Goal: Information Seeking & Learning: Compare options

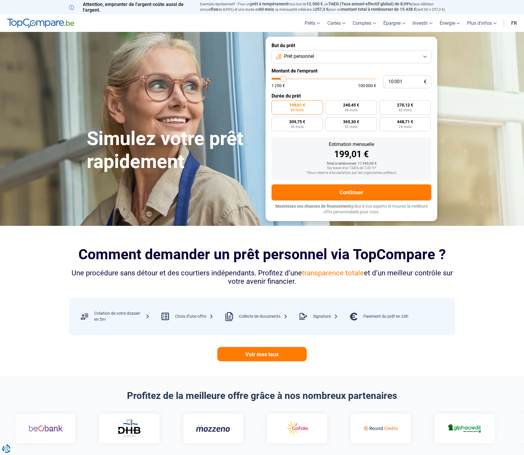
click at [400, 58] on button "Prêt personnel" at bounding box center [352, 56] width 160 height 13
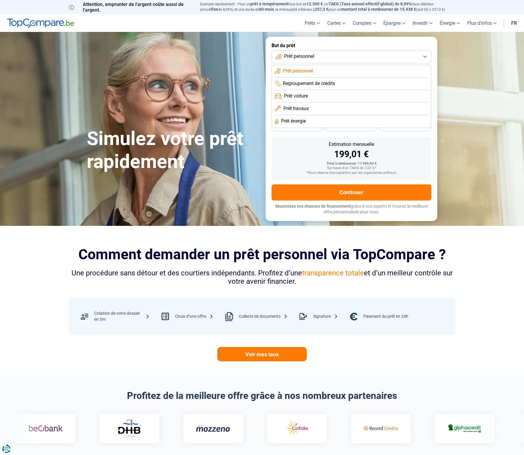
click at [204, 226] on section "Comment demander un prêt personnel via TopCompare ? Une procédure sans détour e…" at bounding box center [262, 301] width 524 height 150
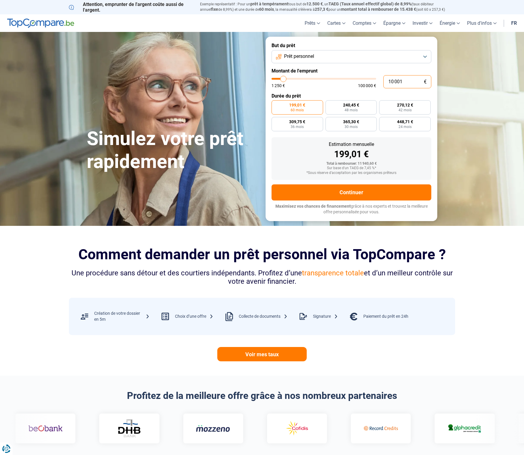
click at [403, 83] on input "10 001" at bounding box center [407, 81] width 48 height 13
type input "10 250"
type input "10250"
type input "10 500"
type input "10500"
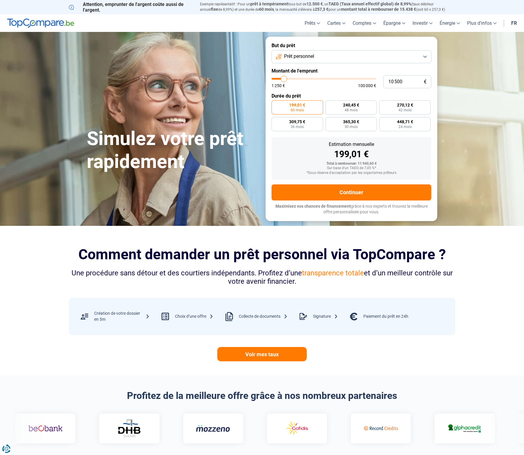
type input "10 750"
type input "10750"
type input "11 000"
type input "11000"
type input "11 250"
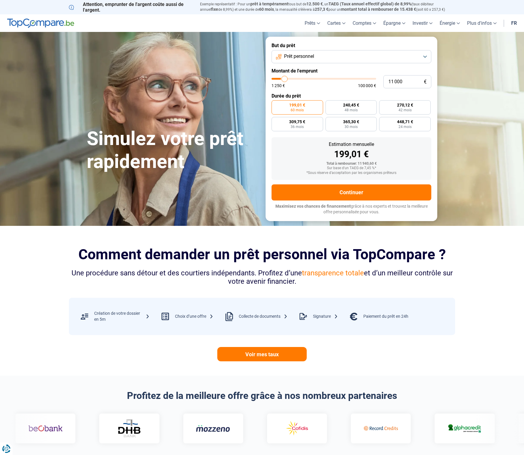
type input "11250"
type input "11 750"
type input "11750"
type input "12 000"
type input "12000"
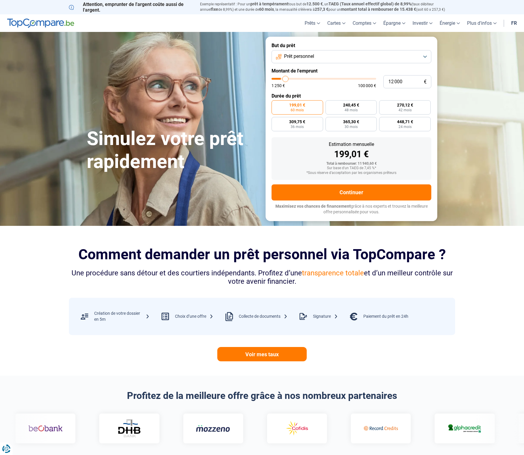
type input "12 250"
type input "12250"
type input "12 500"
type input "12500"
type input "12 750"
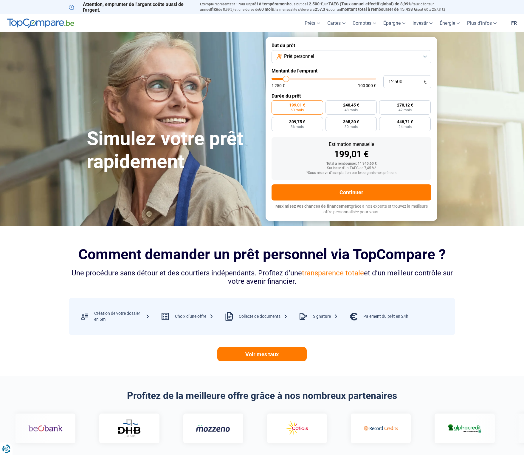
type input "12750"
type input "13 250"
type input "13250"
type input "13 500"
type input "13500"
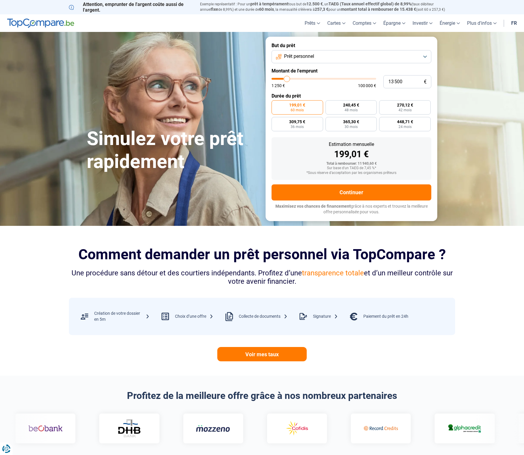
type input "13 750"
type input "13750"
type input "14 000"
type input "14000"
type input "14 250"
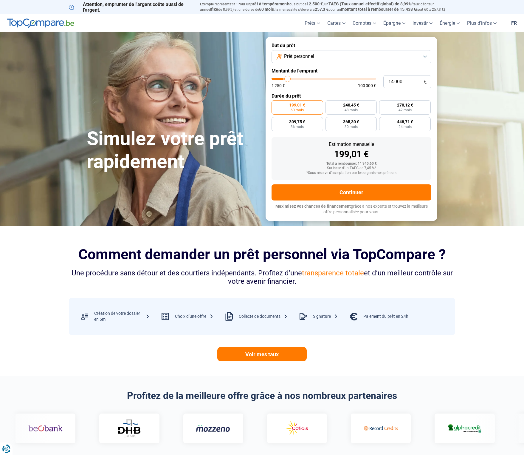
type input "14250"
type input "14 750"
type input "14750"
type input "15 000"
type input "15000"
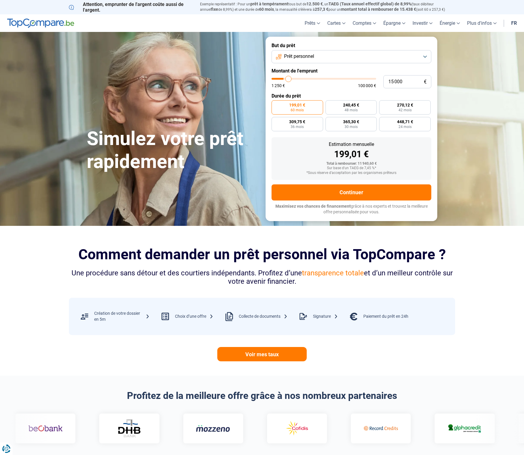
type input "15 250"
type input "15250"
type input "15 500"
type input "15500"
type input "15 750"
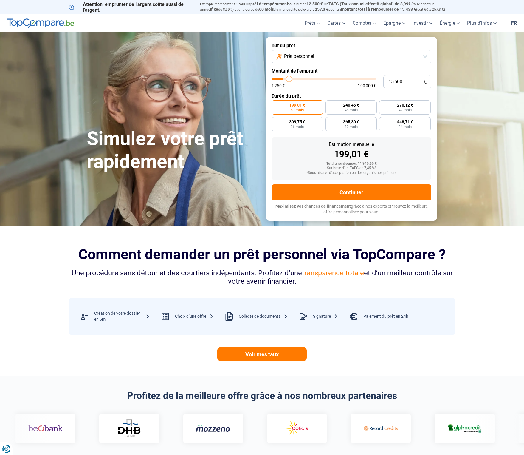
type input "15750"
type input "16 250"
type input "16250"
type input "16 750"
type input "16750"
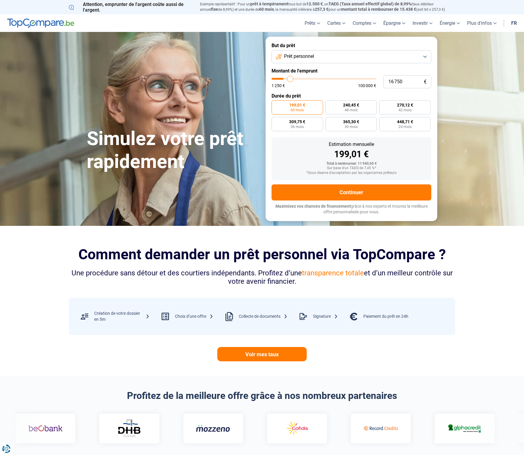
type input "17 000"
type input "17000"
type input "17 750"
type input "17750"
type input "18 000"
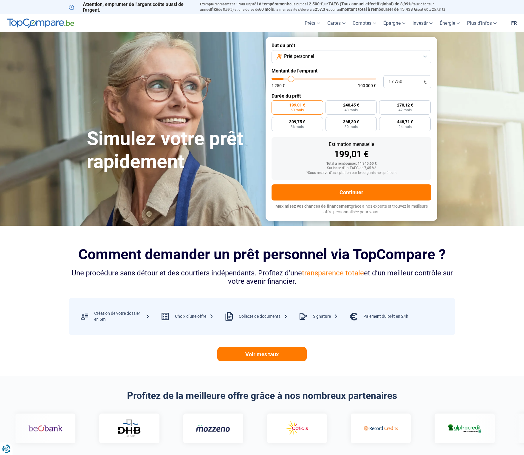
type input "18000"
type input "18 250"
type input "18250"
type input "18 500"
type input "18500"
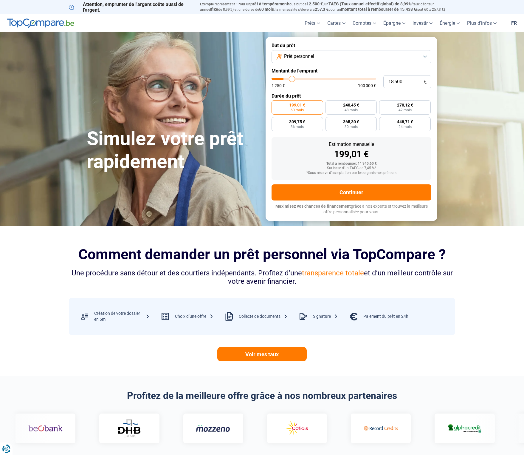
type input "18 750"
type input "18750"
type input "19 250"
type input "19250"
type input "19 500"
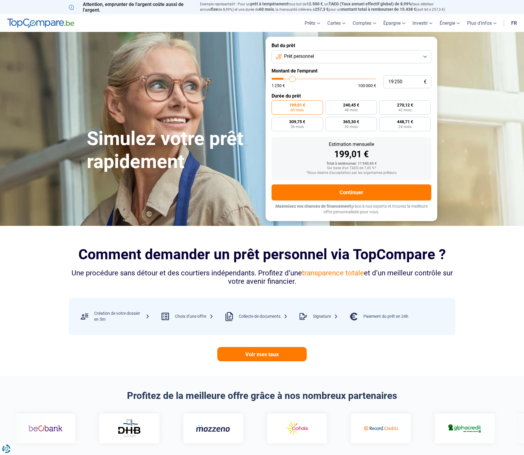
type input "19500"
type input "20 000"
type input "20000"
type input "20 750"
type input "20750"
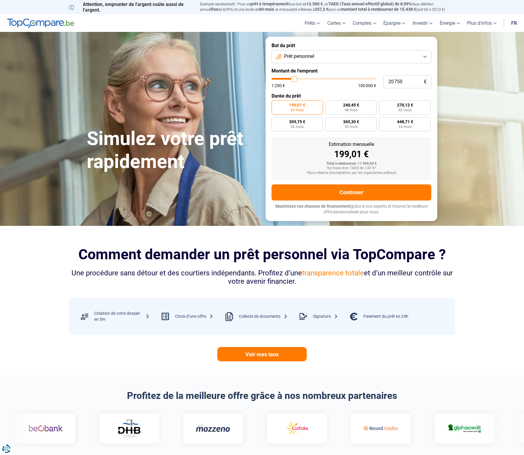
type input "21 000"
type input "21000"
type input "21 250"
type input "21250"
type input "21 500"
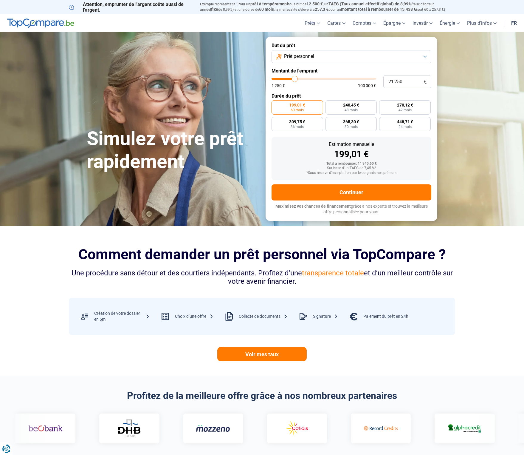
type input "21500"
type input "22 000"
type input "22000"
type input "22 250"
type input "22250"
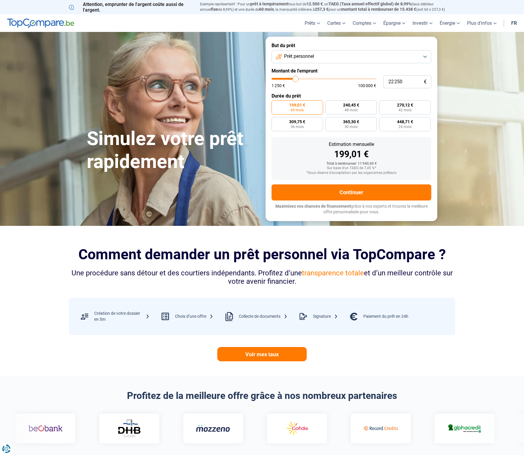
type input "22 000"
type input "22000"
type input "21 500"
type input "21500"
type input "21 250"
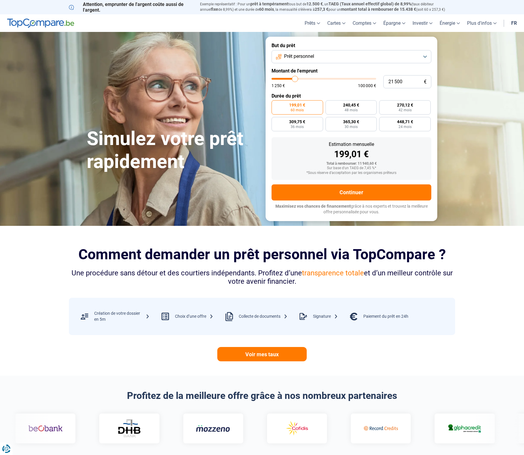
type input "21250"
type input "21 000"
type input "21000"
type input "20 750"
type input "20750"
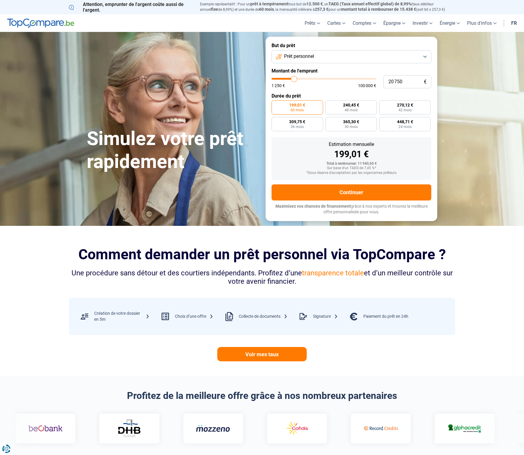
type input "20 500"
type input "20500"
type input "20 000"
type input "20000"
type input "19 750"
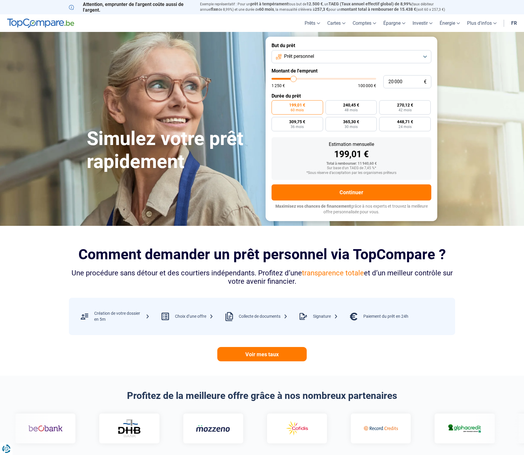
type input "19750"
type input "19 500"
type input "19500"
type input "19 250"
type input "19250"
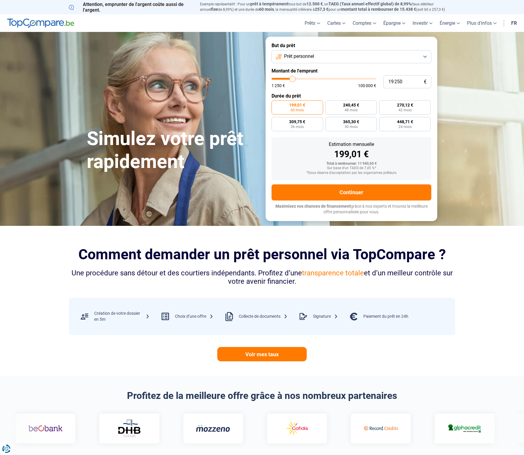
type input "18 750"
type input "18750"
type input "19 250"
type input "19250"
type input "19 500"
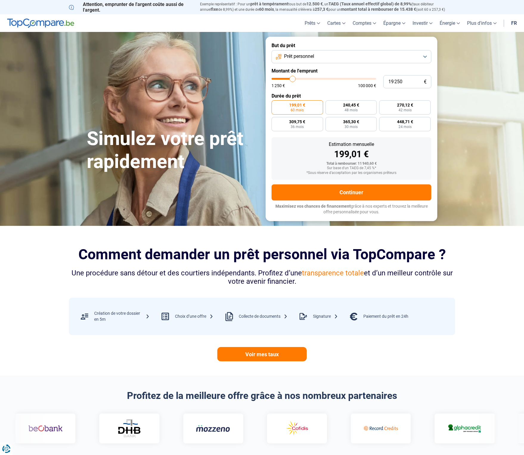
type input "19500"
type input "19 750"
type input "19750"
type input "20 000"
type input "20000"
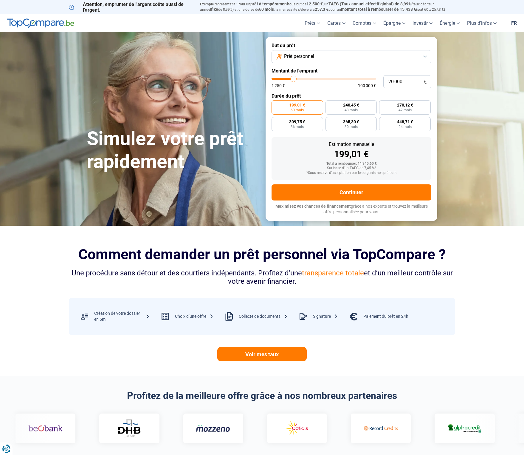
type input "20 500"
type input "20500"
type input "20 750"
type input "20750"
type input "20 500"
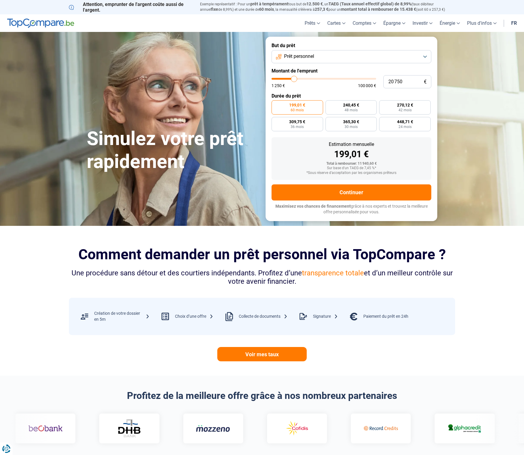
type input "20500"
type input "20 000"
drag, startPoint x: 284, startPoint y: 79, endPoint x: 294, endPoint y: 77, distance: 9.5
type input "20000"
click at [294, 78] on input "range" at bounding box center [324, 79] width 105 height 2
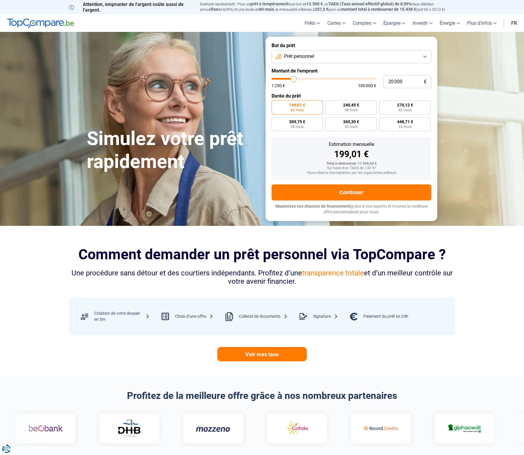
radio input "false"
click at [290, 122] on span "540,19 €" at bounding box center [290, 122] width 16 height 4
click at [275, 121] on input "540,19 € 42 mois" at bounding box center [274, 119] width 4 height 4
radio input "true"
click at [293, 101] on label "303,88 € 84 mois" at bounding box center [291, 107] width 38 height 14
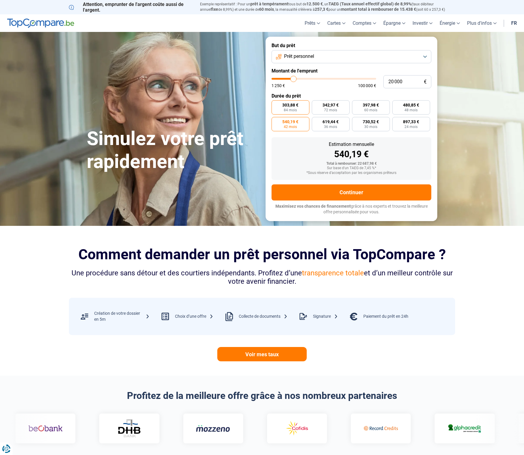
click at [275, 101] on input "303,88 € 84 mois" at bounding box center [274, 102] width 4 height 4
radio input "true"
click at [292, 120] on span "540,19 €" at bounding box center [290, 122] width 16 height 4
click at [275, 119] on input "540,19 € 42 mois" at bounding box center [274, 119] width 4 height 4
radio input "true"
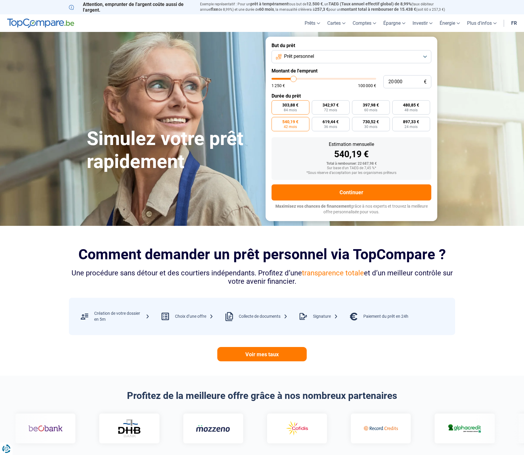
click at [290, 103] on span "303,88 €" at bounding box center [290, 105] width 16 height 4
click at [275, 103] on input "303,88 € 84 mois" at bounding box center [274, 102] width 4 height 4
radio input "true"
drag, startPoint x: 289, startPoint y: 119, endPoint x: 287, endPoint y: 116, distance: 3.6
click at [289, 120] on span "540,19 €" at bounding box center [290, 122] width 16 height 4
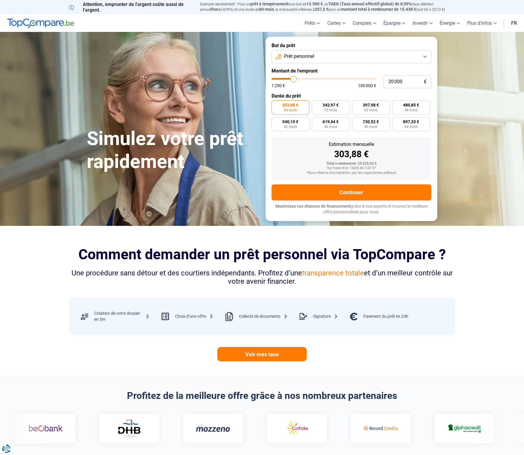
click at [275, 119] on input "540,19 € 42 mois" at bounding box center [274, 119] width 4 height 4
radio input "true"
click at [289, 106] on span "303,88 €" at bounding box center [290, 105] width 16 height 4
click at [275, 104] on input "303,88 € 84 mois" at bounding box center [274, 102] width 4 height 4
radio input "true"
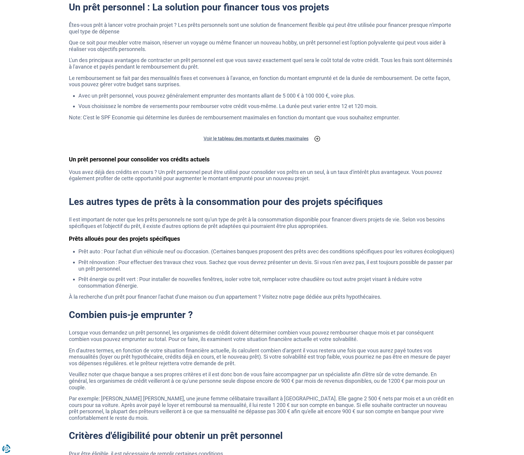
scroll to position [1105, 0]
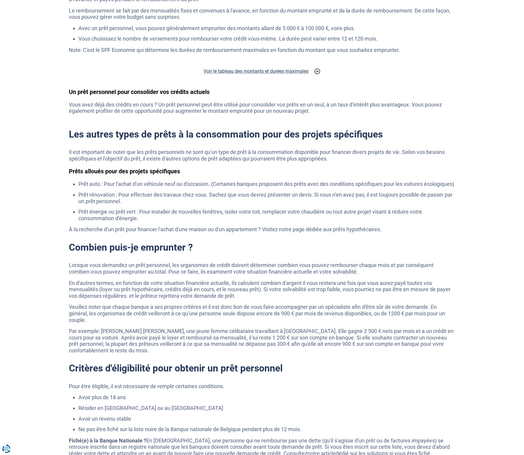
click at [426, 244] on h2 "Combien puis-je emprunter ?" at bounding box center [262, 246] width 386 height 11
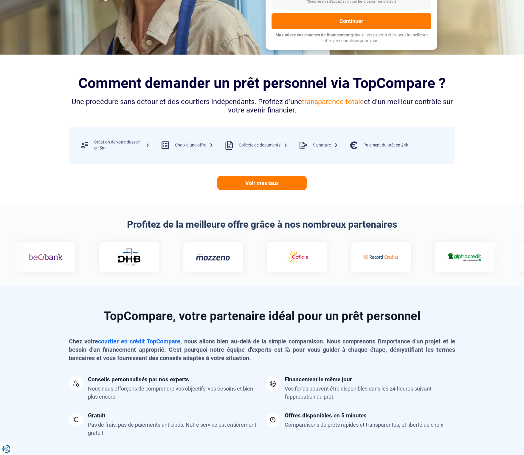
scroll to position [0, 0]
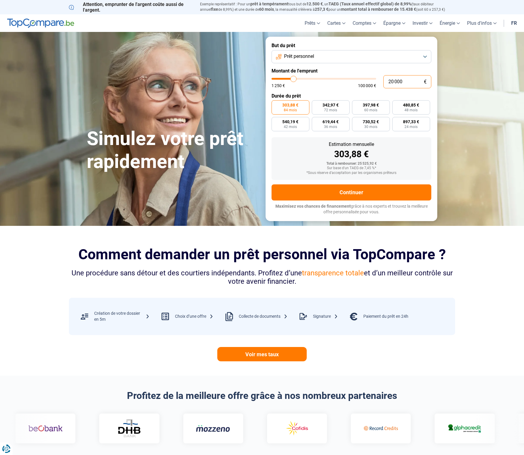
click at [408, 82] on input "20 000" at bounding box center [407, 81] width 48 height 13
drag, startPoint x: 390, startPoint y: 81, endPoint x: 380, endPoint y: 81, distance: 10.1
click at [380, 81] on div "20 000 € 1 250 € 100 000 €" at bounding box center [352, 81] width 160 height 13
type input "30 000"
type input "30000"
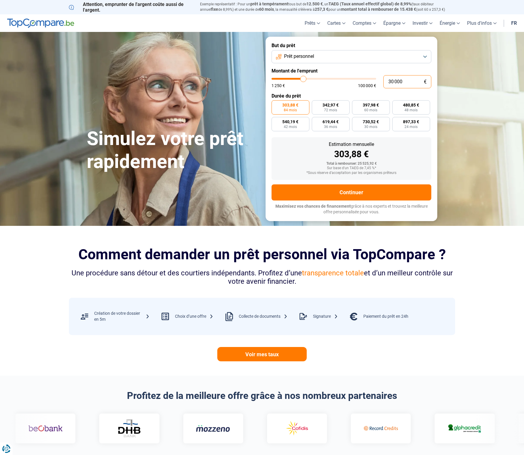
radio input "false"
click at [404, 79] on input "30 000" at bounding box center [407, 81] width 48 height 13
type input "30 000"
click at [375, 101] on label "514,46 € 72 mois" at bounding box center [383, 107] width 30 height 14
click at [372, 101] on input "514,46 € 72 mois" at bounding box center [370, 102] width 4 height 4
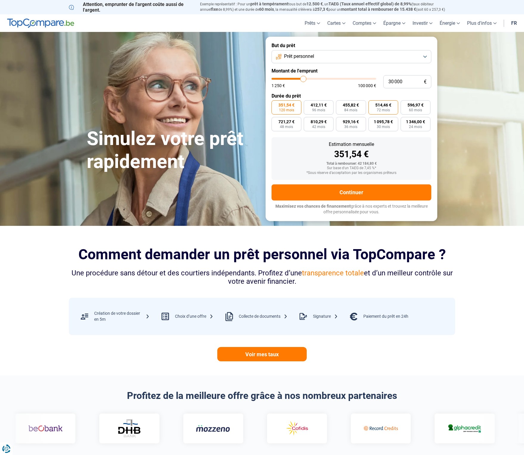
radio input "true"
drag, startPoint x: 387, startPoint y: 79, endPoint x: 381, endPoint y: 79, distance: 6.0
click at [381, 79] on div "30 000 € 1 250 € 100 000 €" at bounding box center [352, 81] width 160 height 13
